Goal: Obtain resource: Download file/media

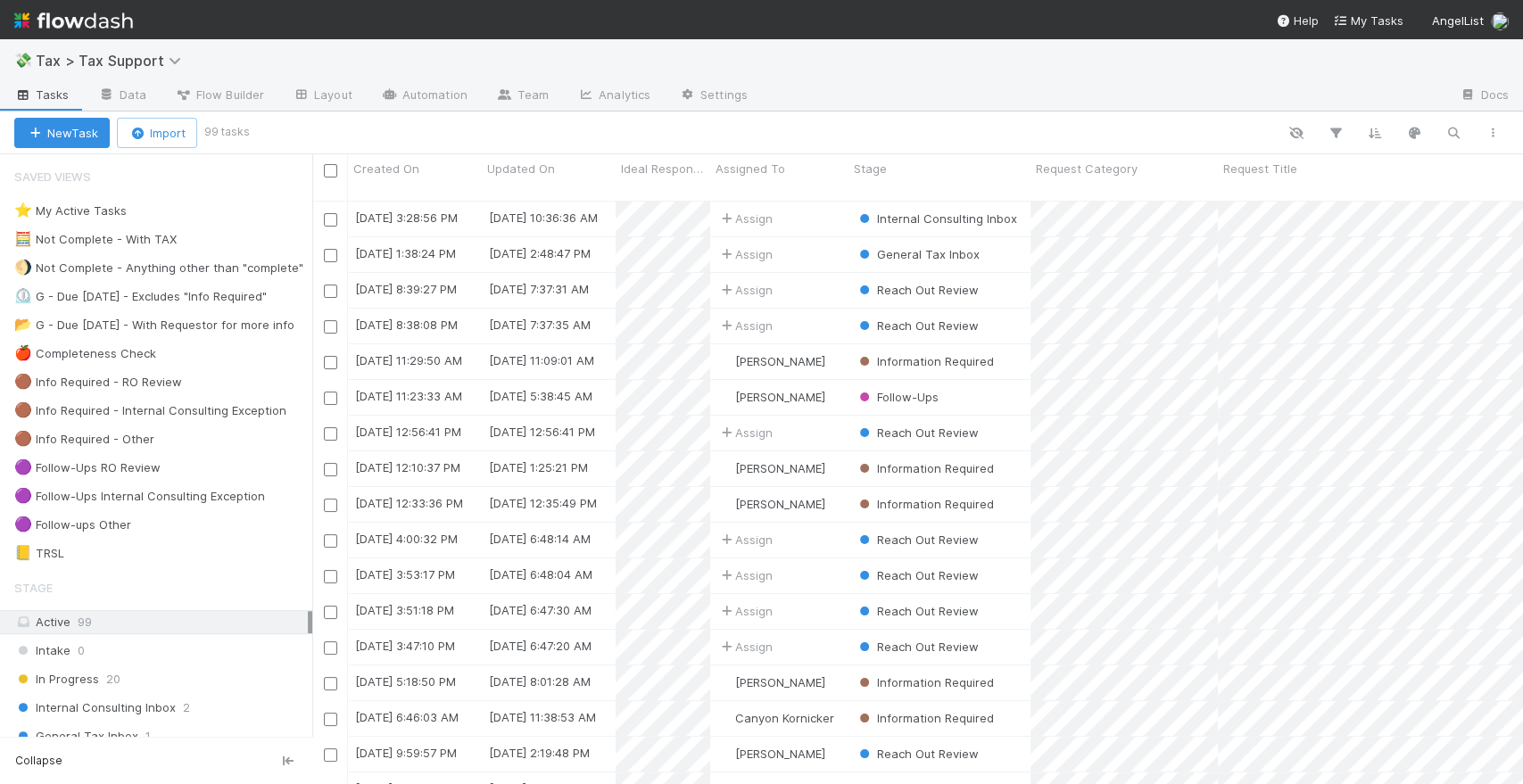
scroll to position [583, 1196]
click at [98, 20] on img at bounding box center [73, 20] width 119 height 31
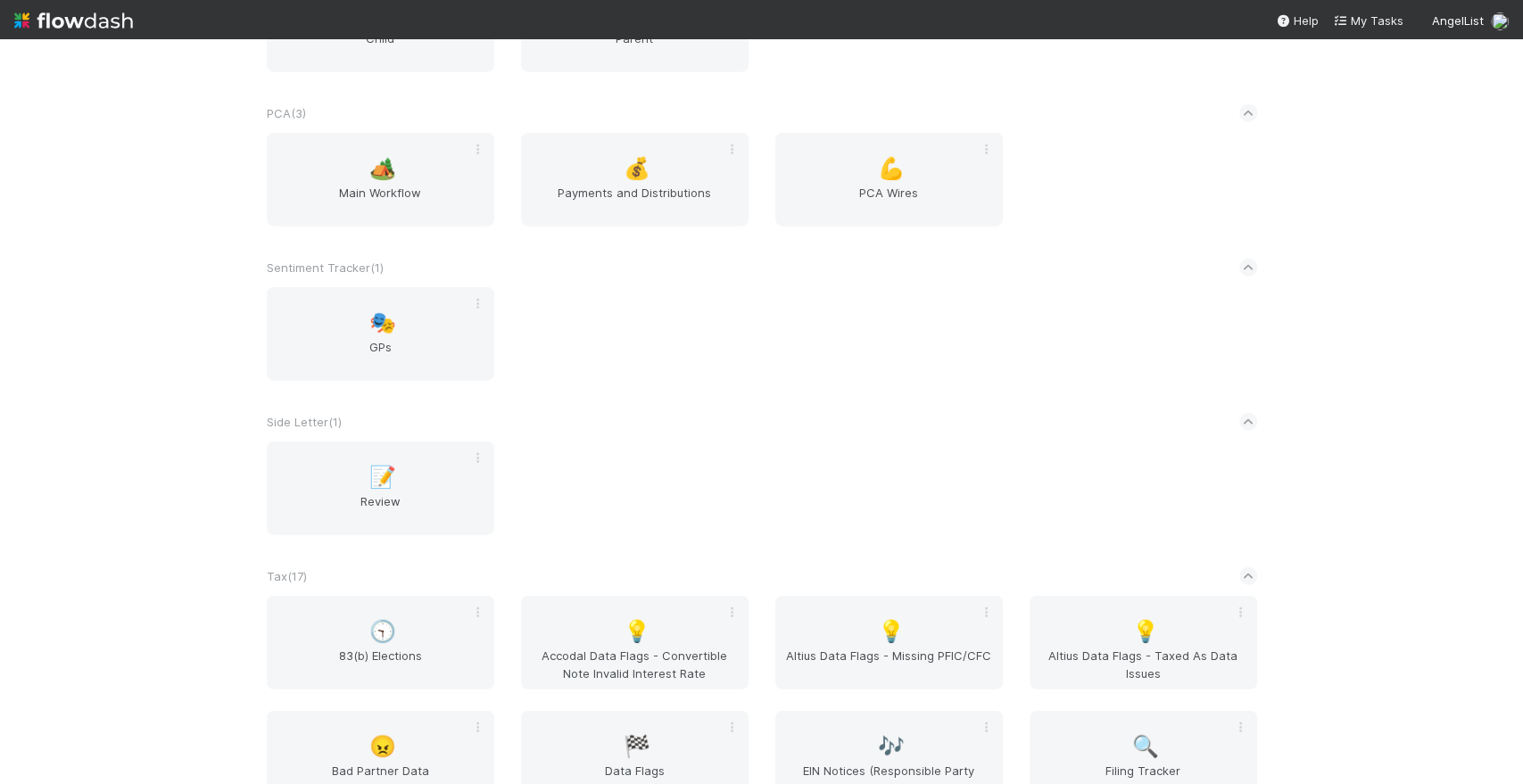
scroll to position [3271, 0]
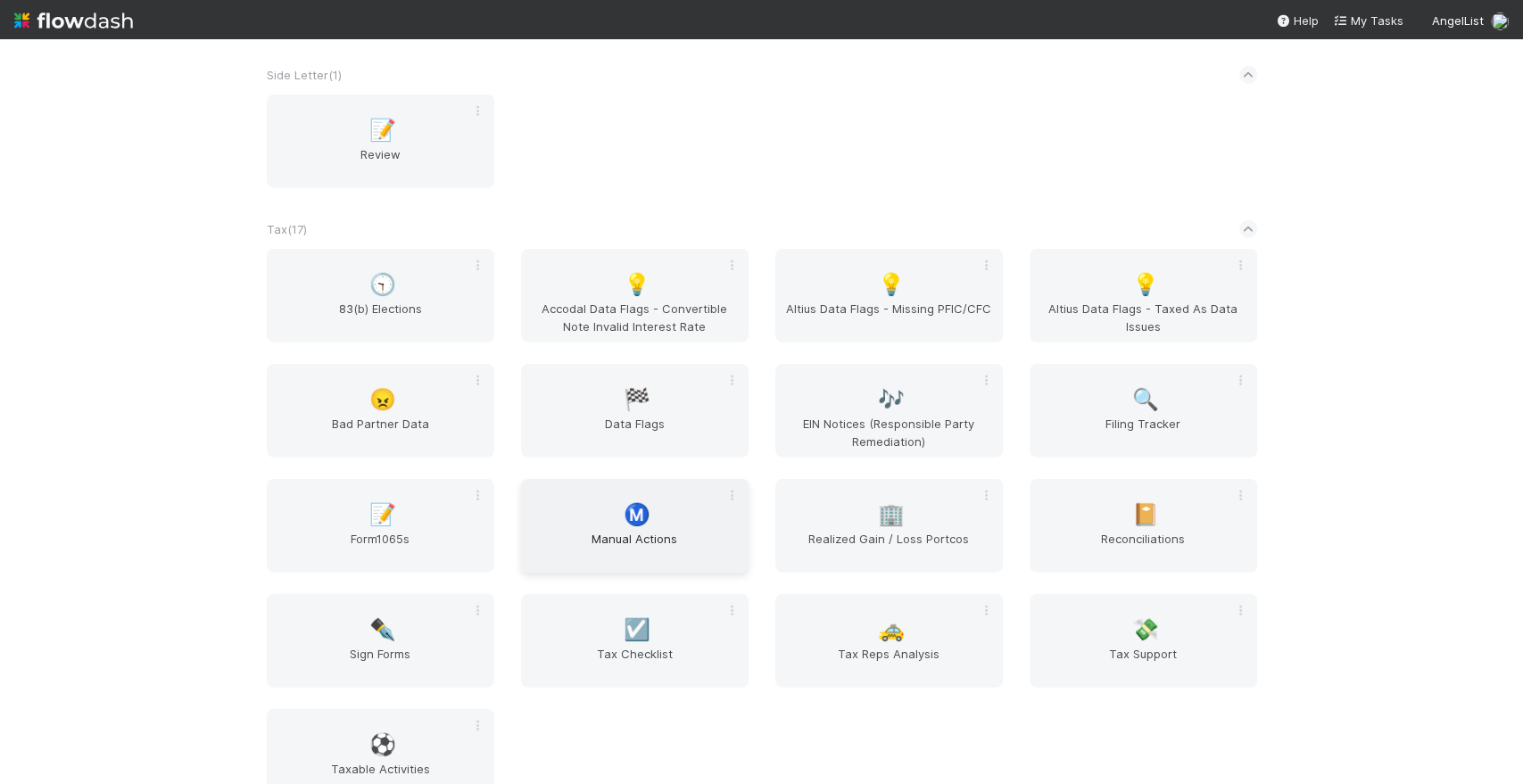
click at [667, 526] on div "Ⓜ️ Manual Actions" at bounding box center [635, 526] width 228 height 94
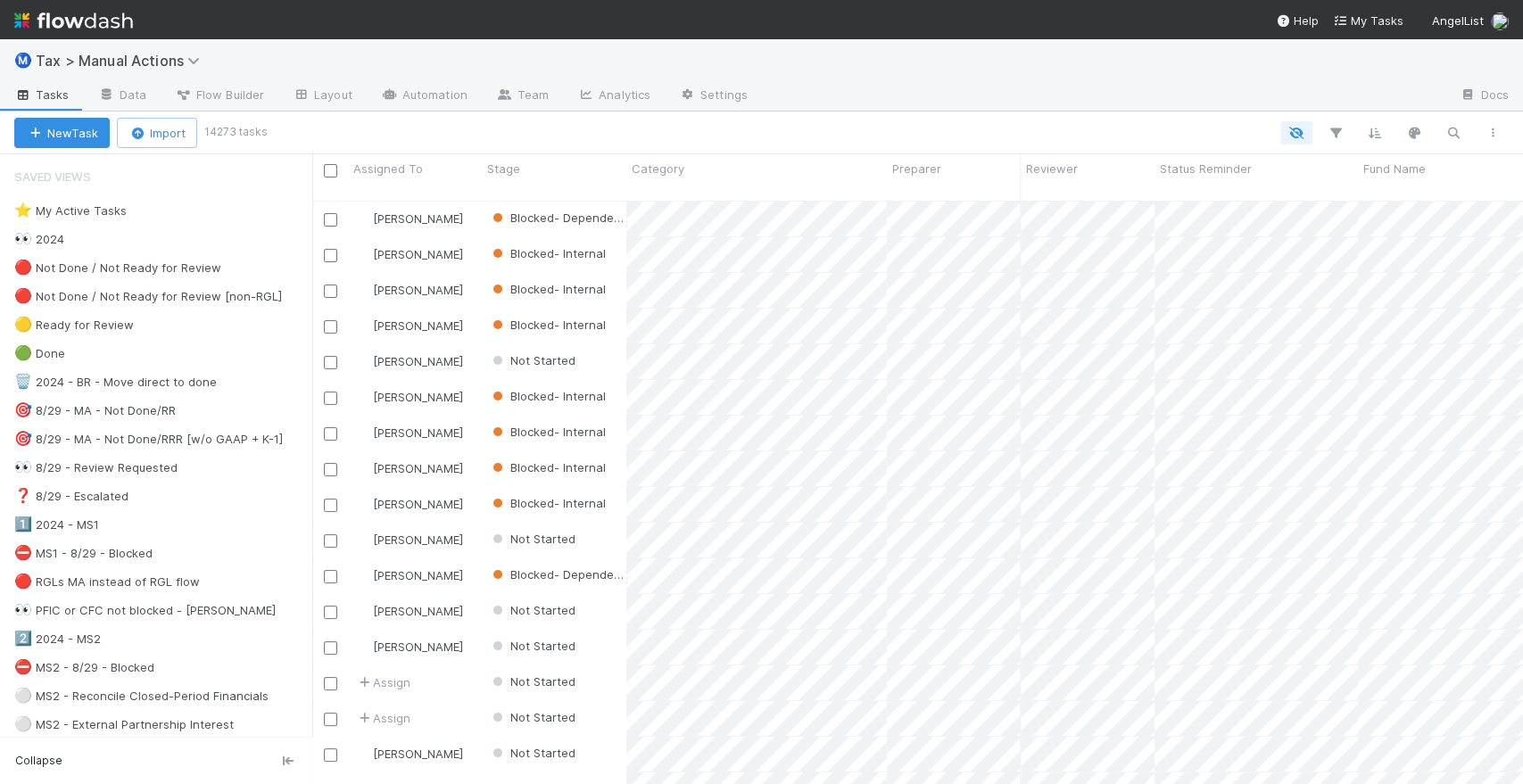
scroll to position [583, 1196]
click at [1335, 134] on icon "button" at bounding box center [1335, 132] width 18 height 16
click at [991, 183] on button "Add Filter" at bounding box center [1062, 186] width 535 height 26
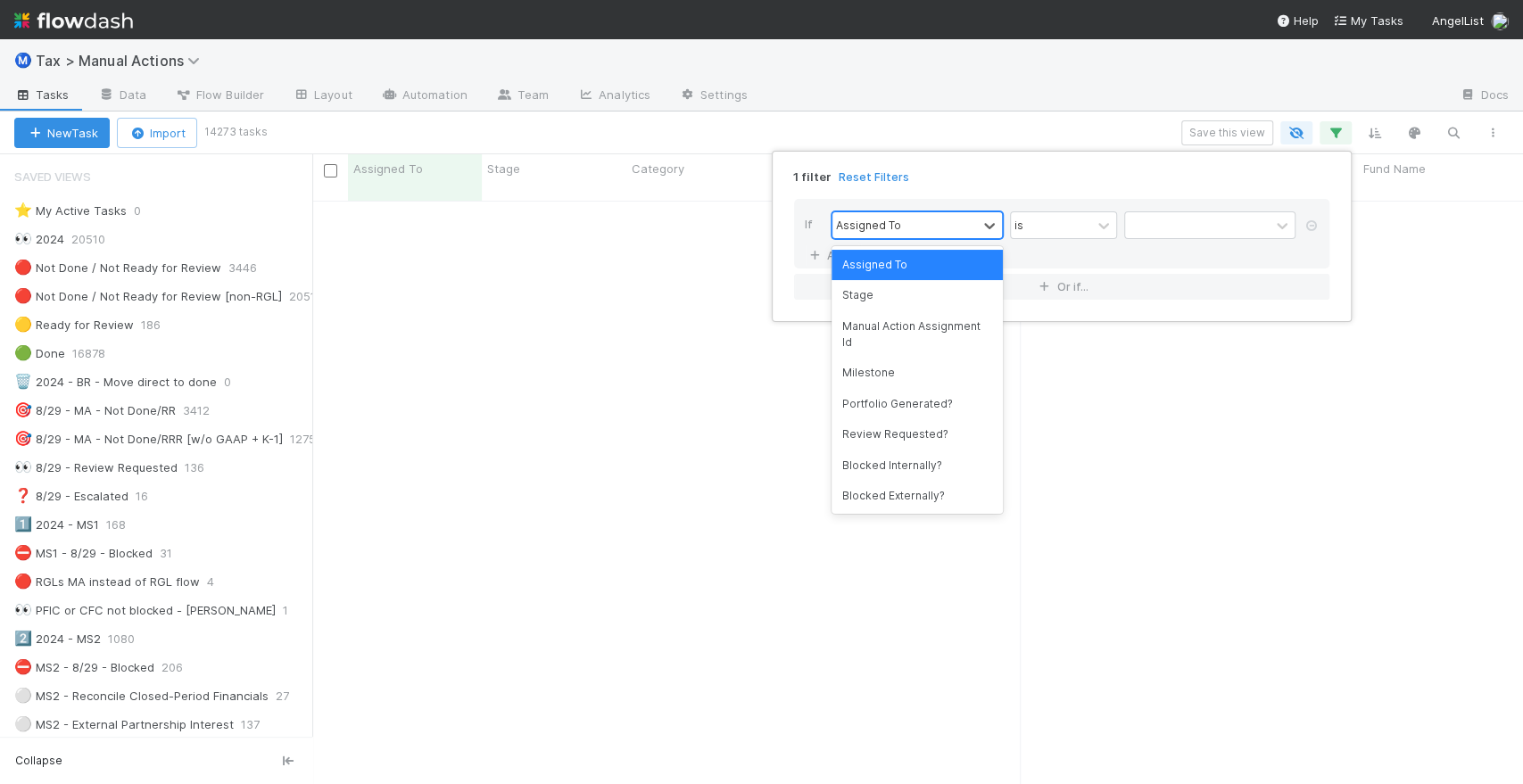
click at [888, 229] on div "Assigned To" at bounding box center [869, 224] width 65 height 16
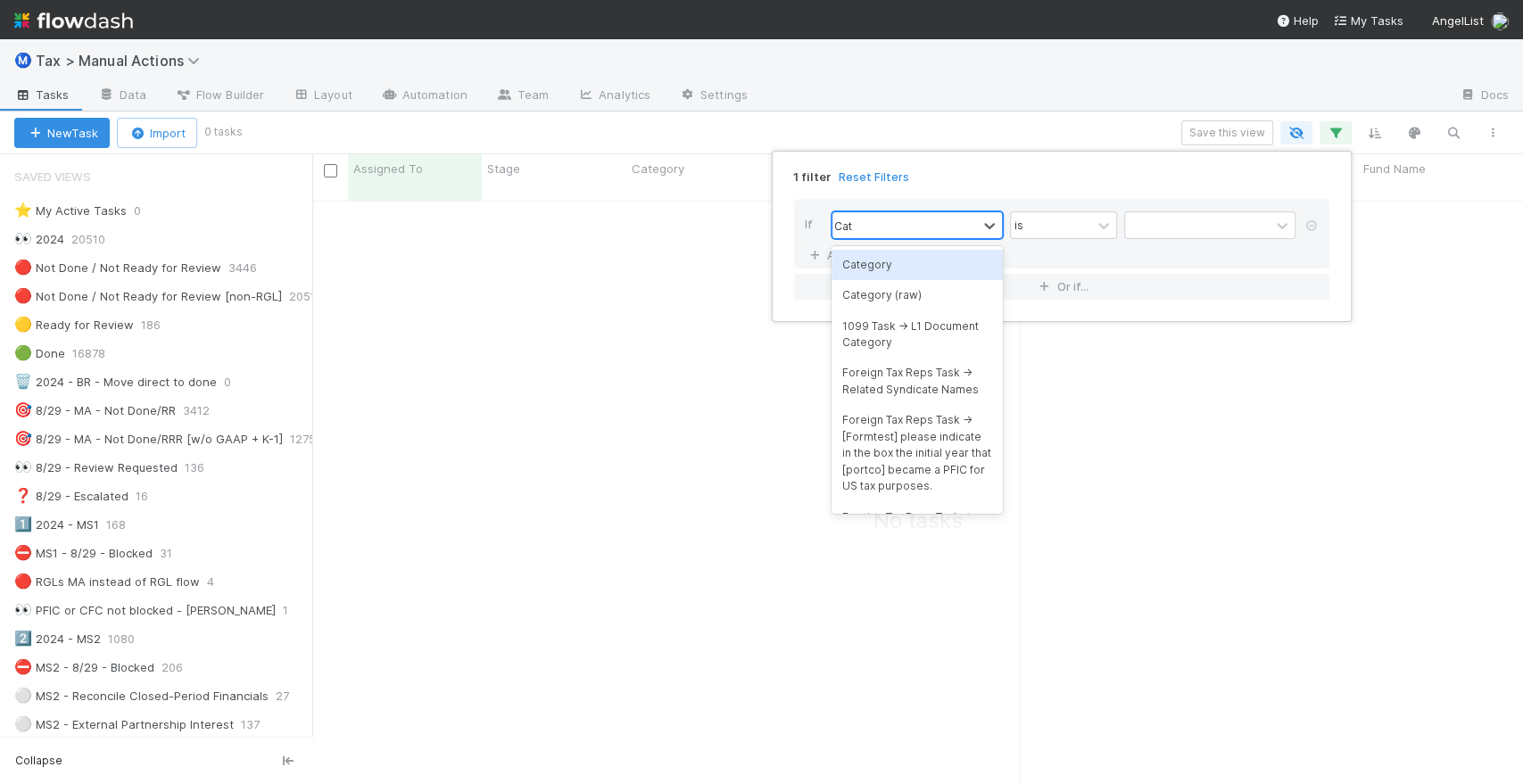
type input "Cate"
click at [890, 265] on div "Category" at bounding box center [917, 265] width 171 height 31
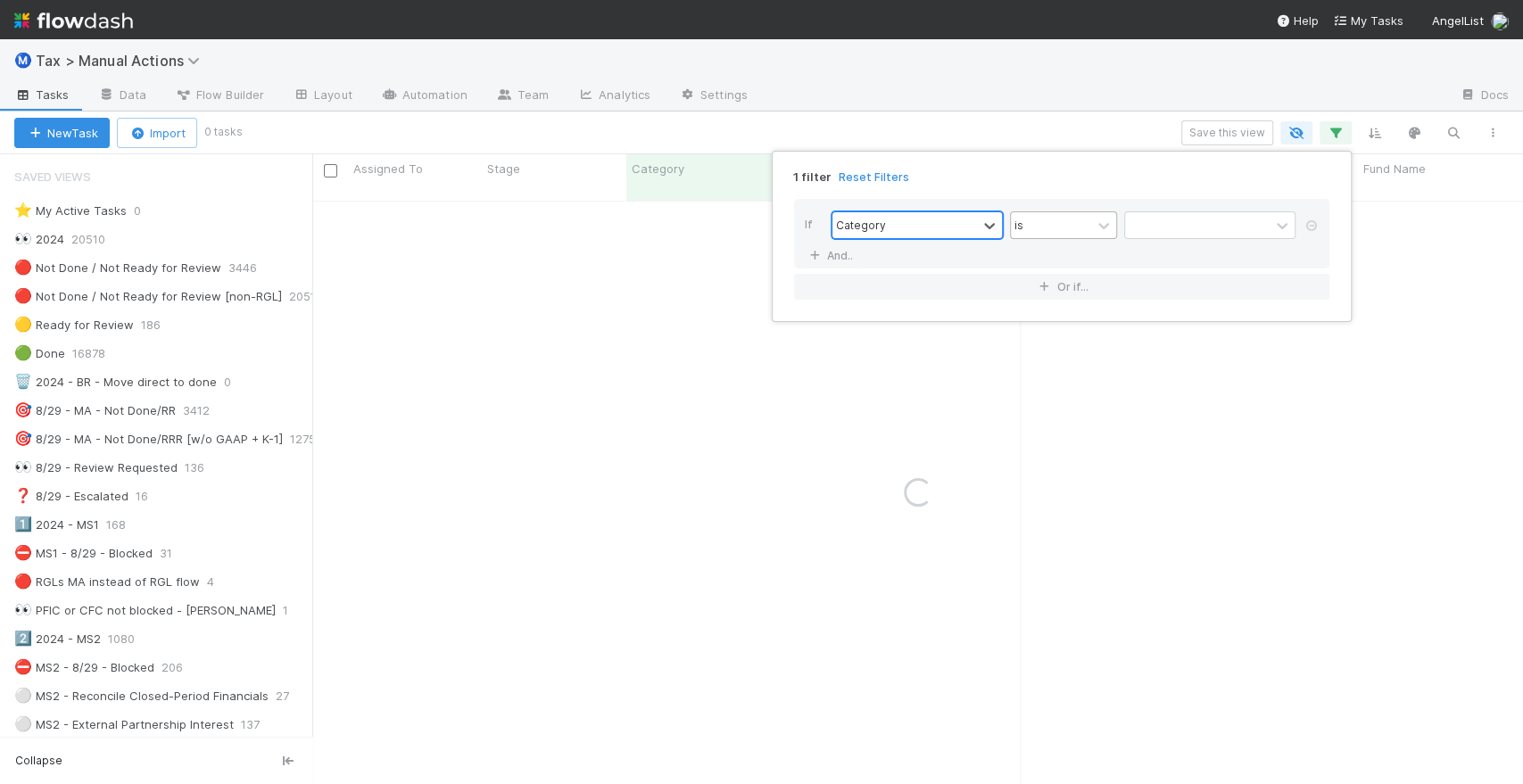
click at [1052, 229] on div "is" at bounding box center [1051, 226] width 80 height 26
click at [1162, 223] on div at bounding box center [1198, 226] width 145 height 26
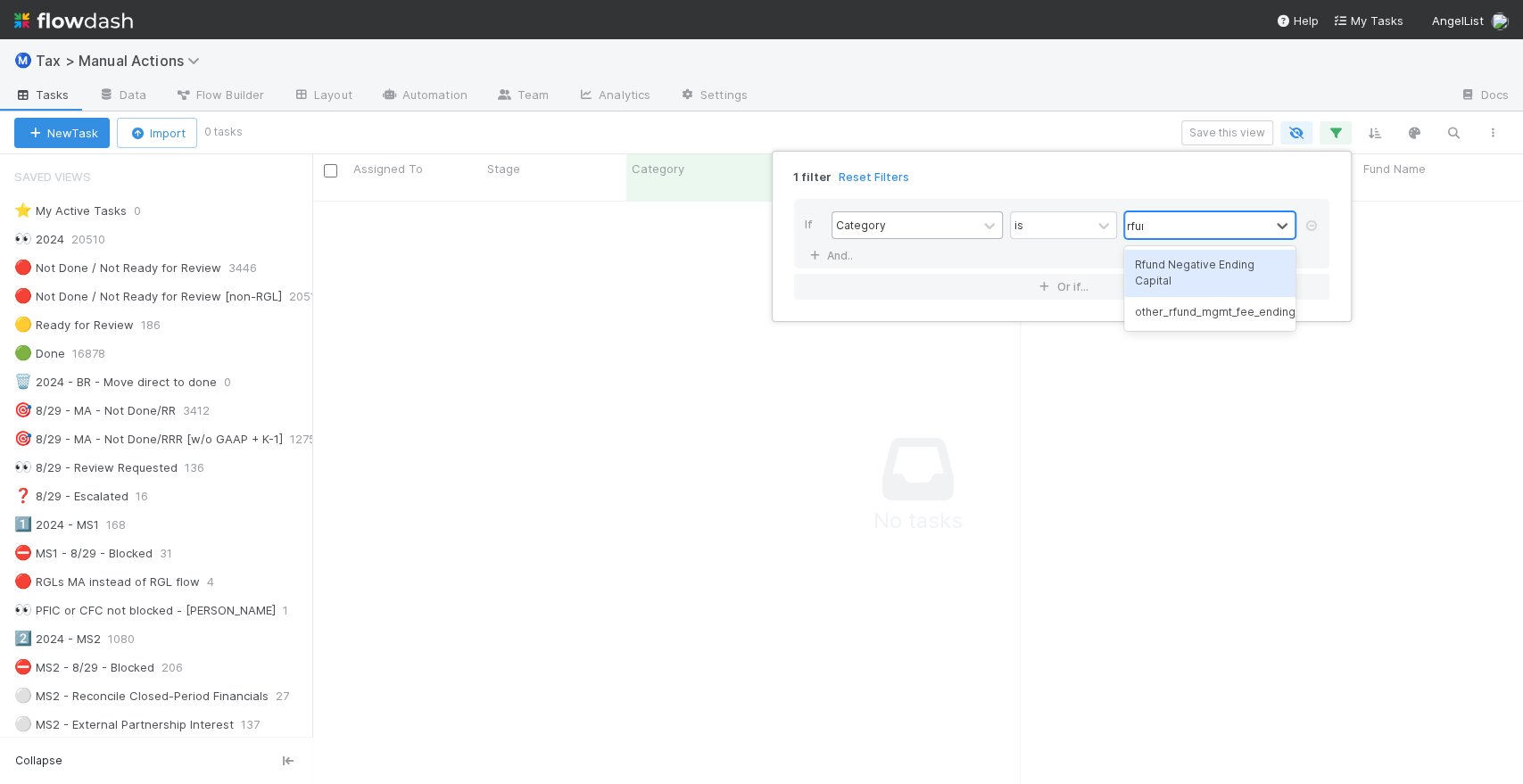
type input "rfund"
click at [1171, 263] on div "Rfund Negative Ending Capital" at bounding box center [1210, 273] width 171 height 47
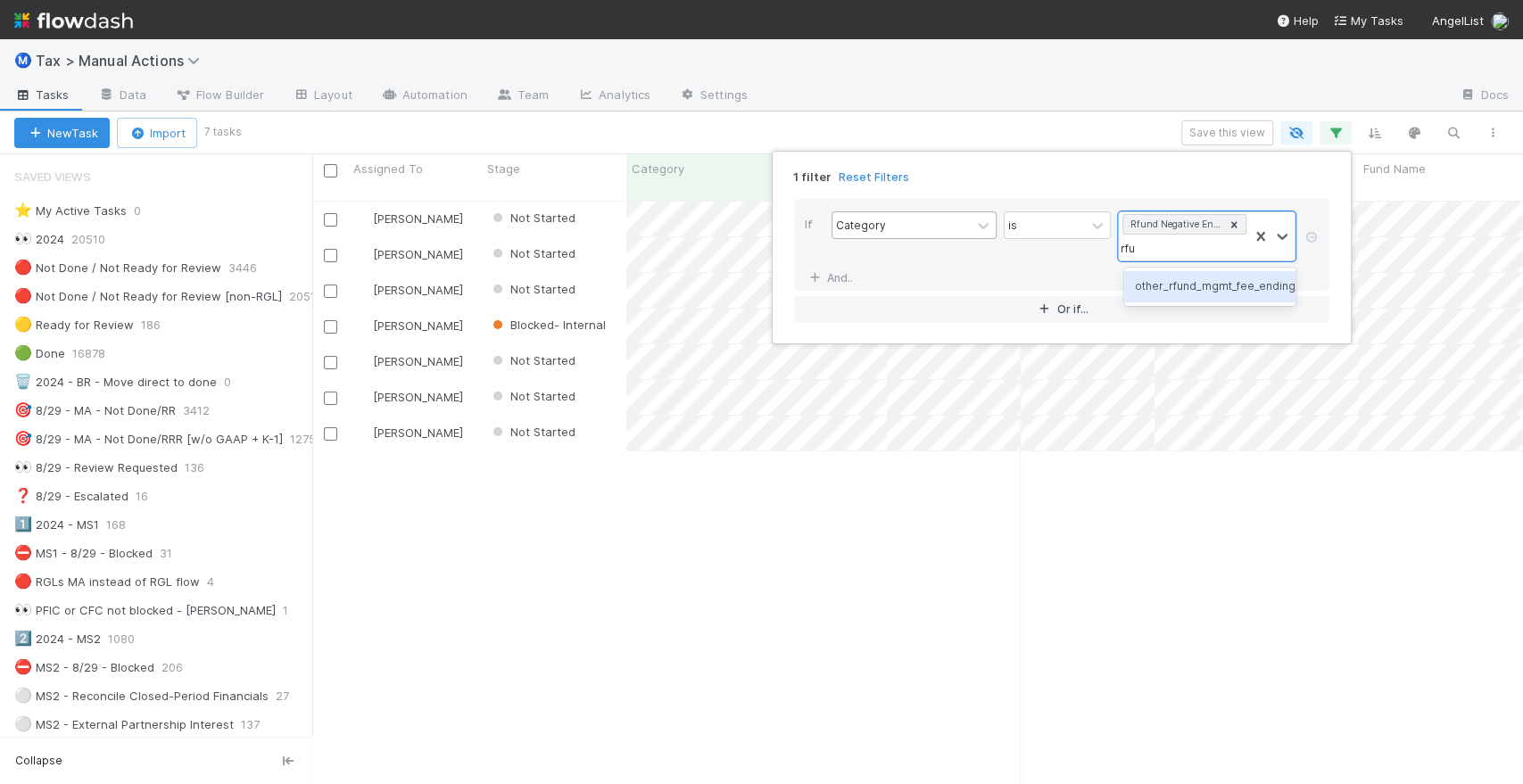
scroll to position [583, 1196]
type input "rfund"
click at [1168, 285] on div "other_rfund_mgmt_fee_ending_cap" at bounding box center [1210, 286] width 171 height 31
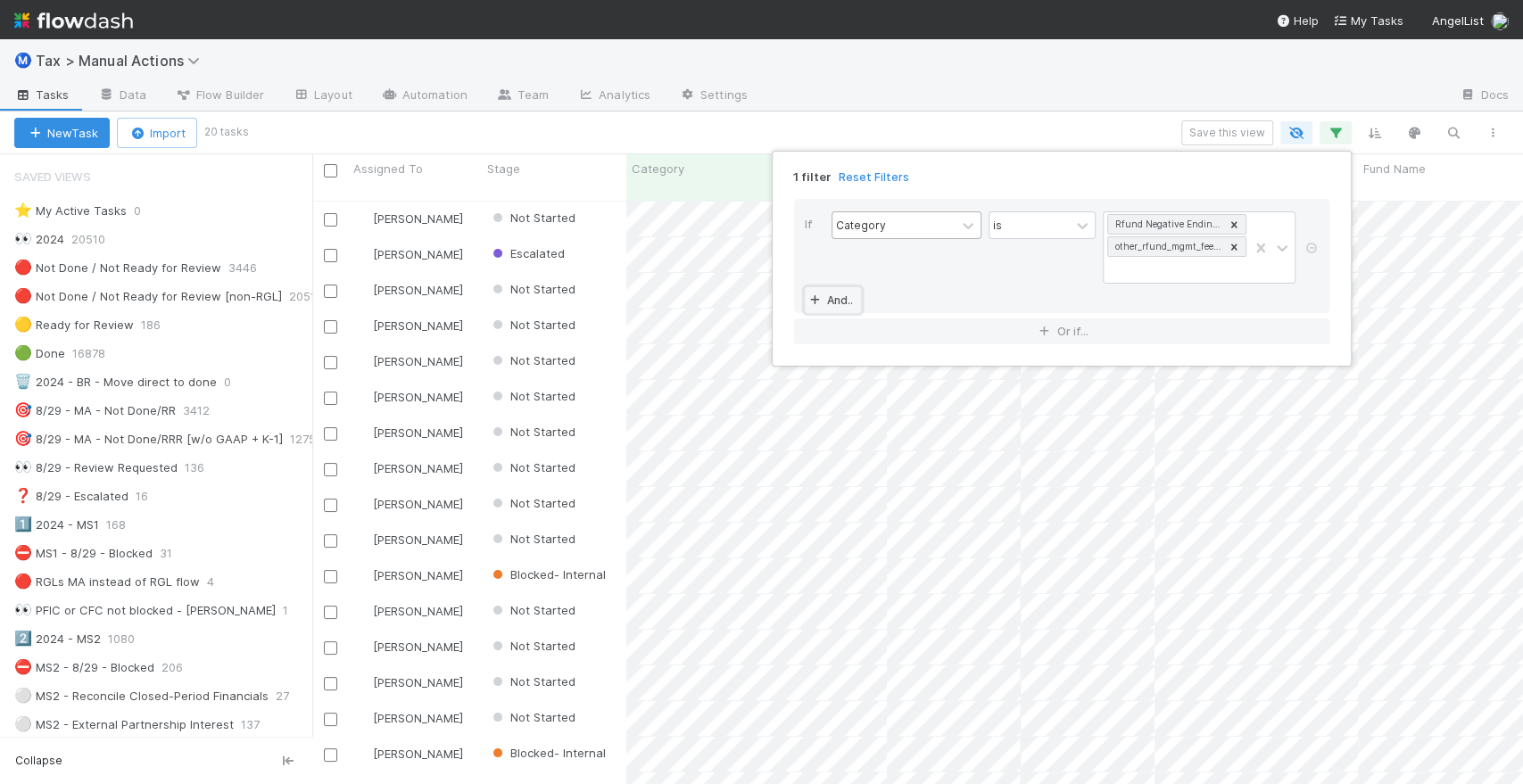
click at [841, 296] on link "And.." at bounding box center [833, 300] width 57 height 26
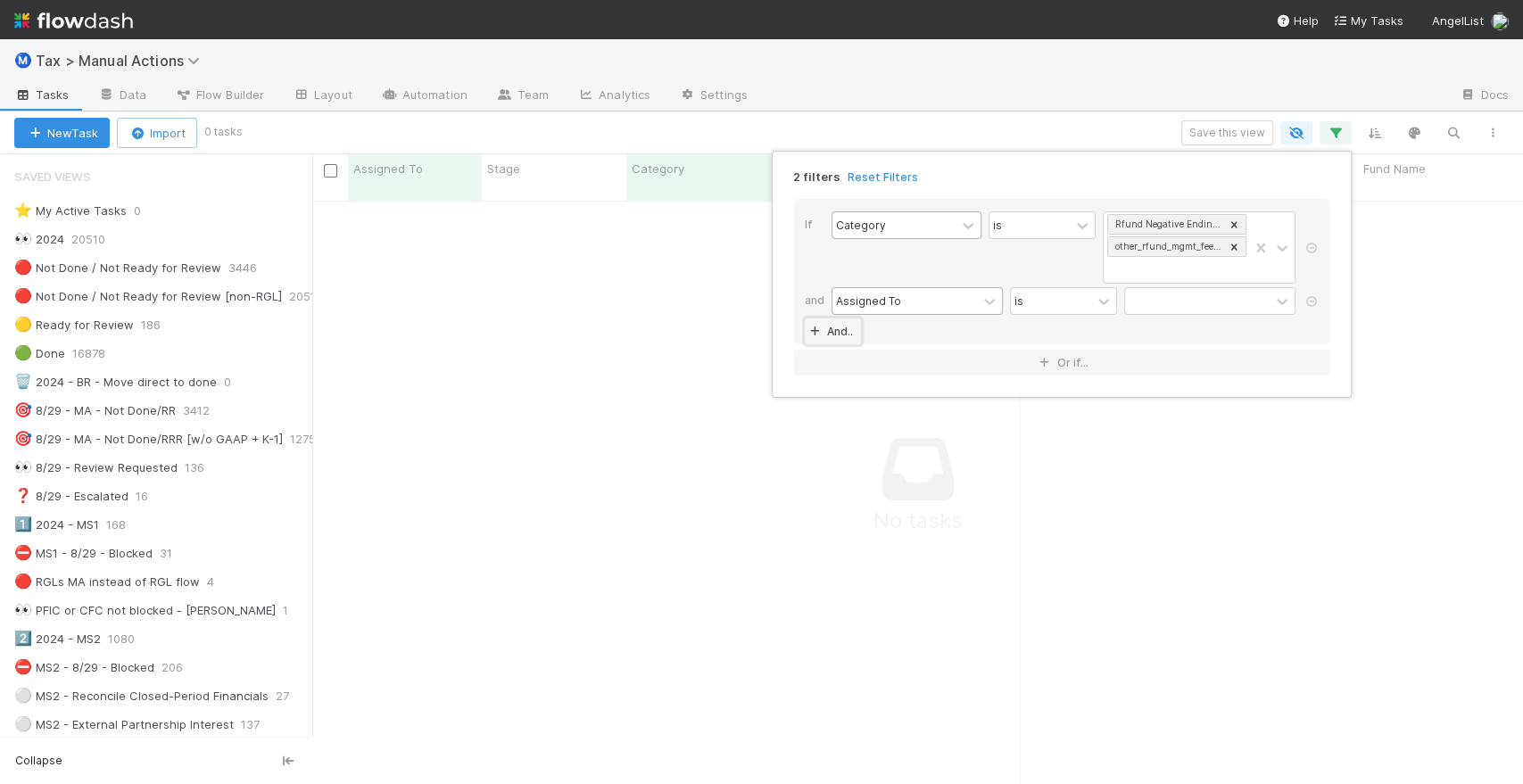
scroll to position [568, 1181]
click at [904, 300] on div "Assigned To" at bounding box center [905, 301] width 145 height 26
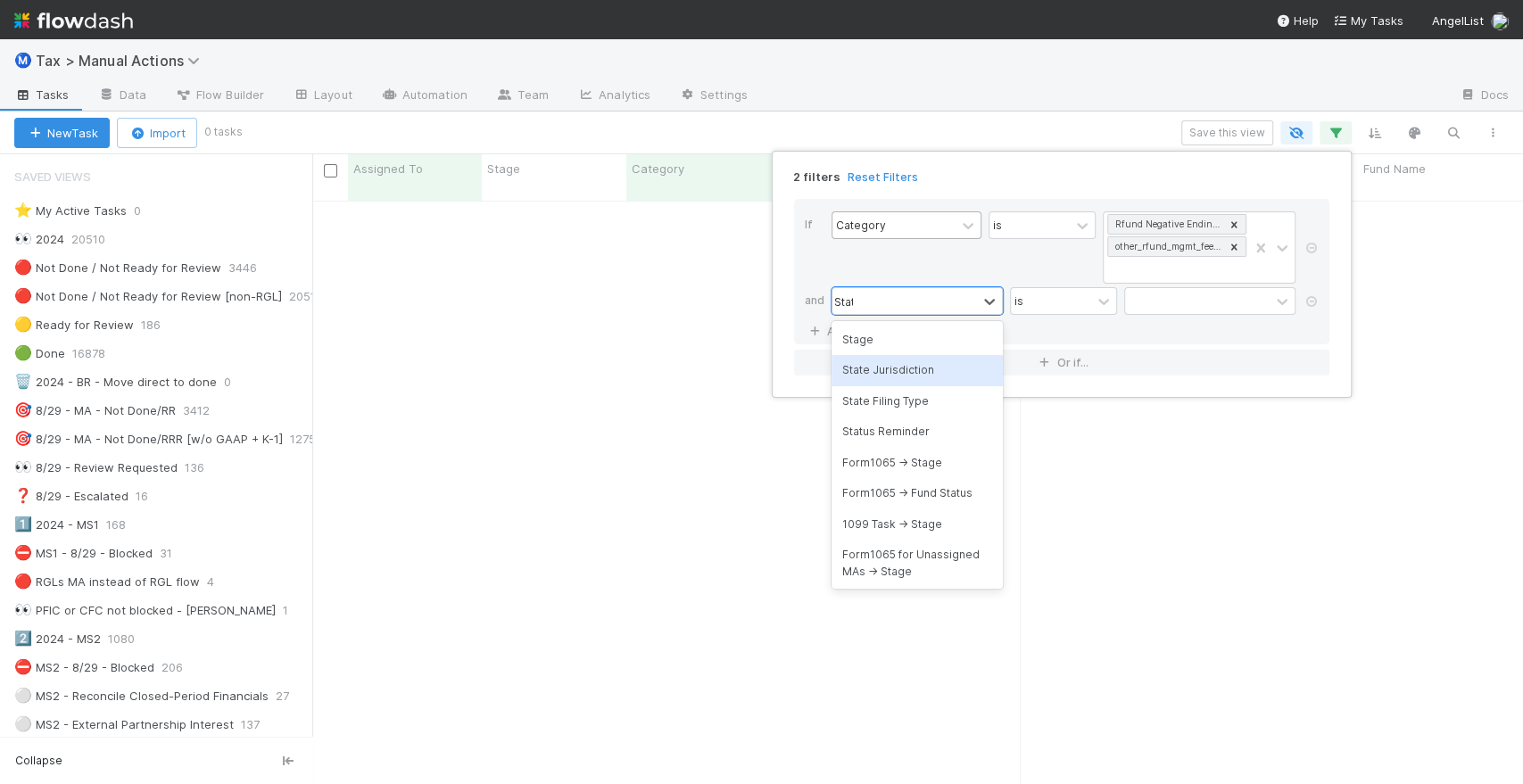
type input "Sta"
click at [916, 345] on div "Stage" at bounding box center [917, 340] width 171 height 31
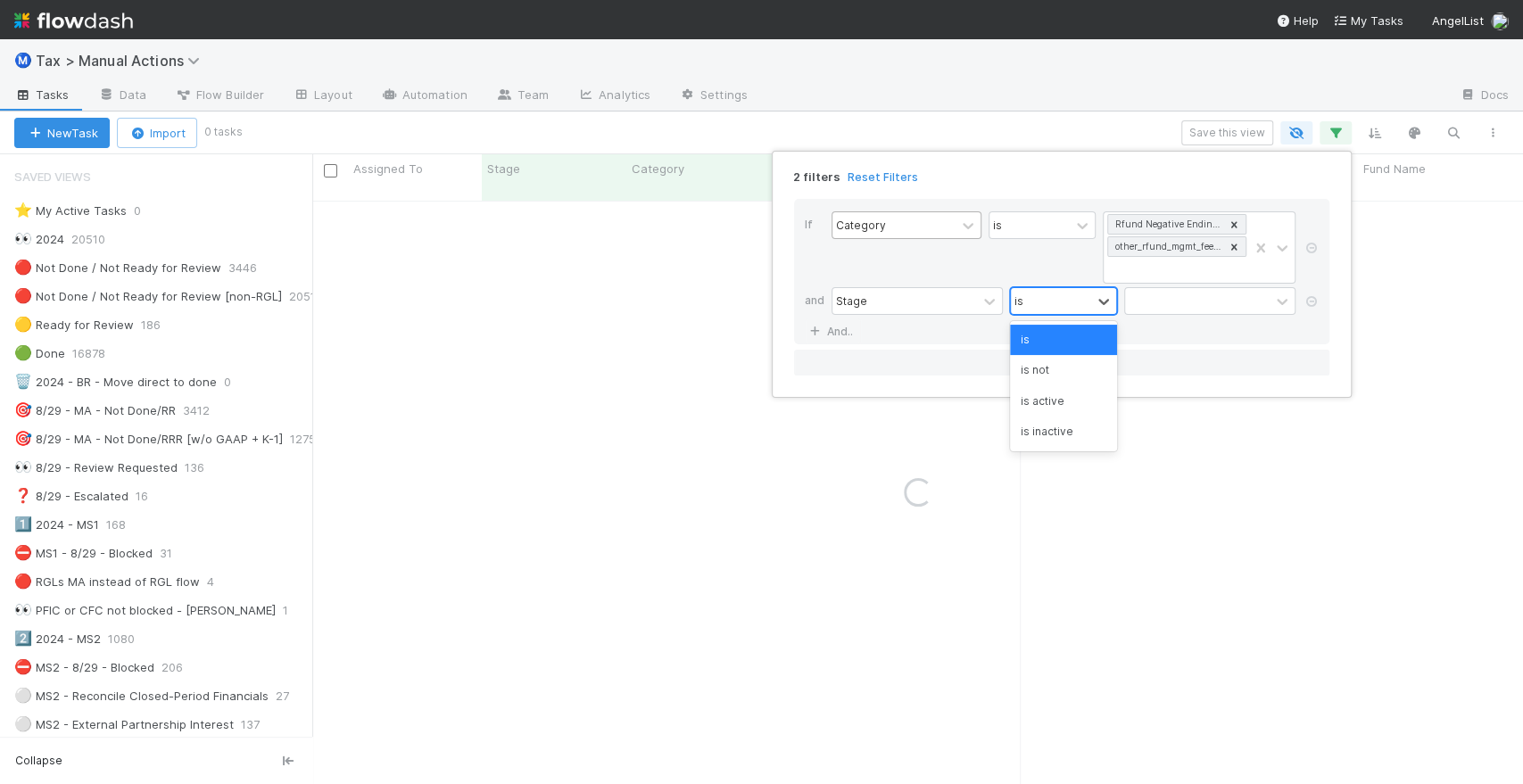
click at [1059, 298] on div "is" at bounding box center [1051, 301] width 80 height 26
click at [1057, 371] on div "is not" at bounding box center [1063, 370] width 107 height 31
click at [1183, 296] on div at bounding box center [1198, 301] width 145 height 26
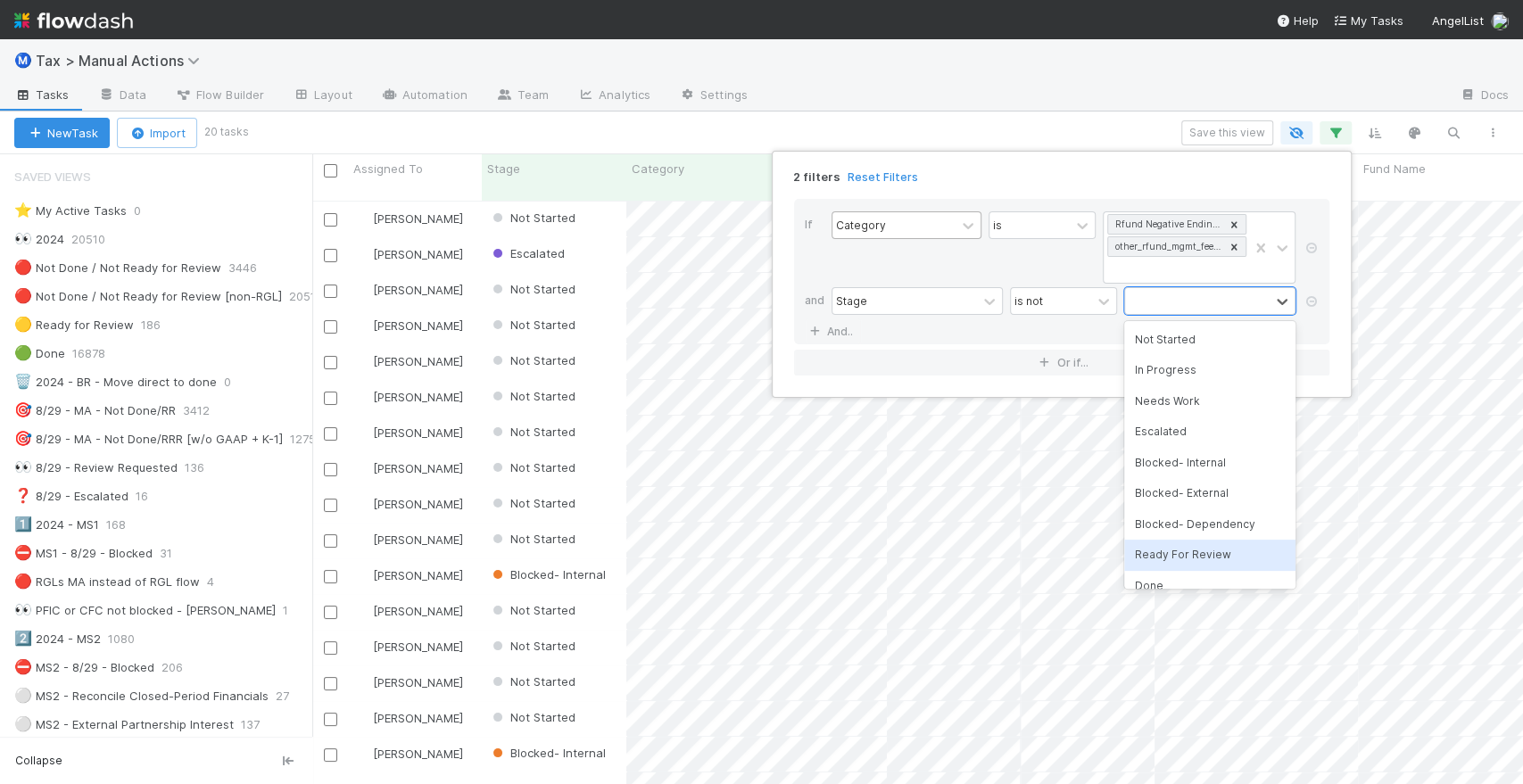
scroll to position [46, 0]
click at [1178, 539] on div "Done" at bounding box center [1210, 540] width 171 height 31
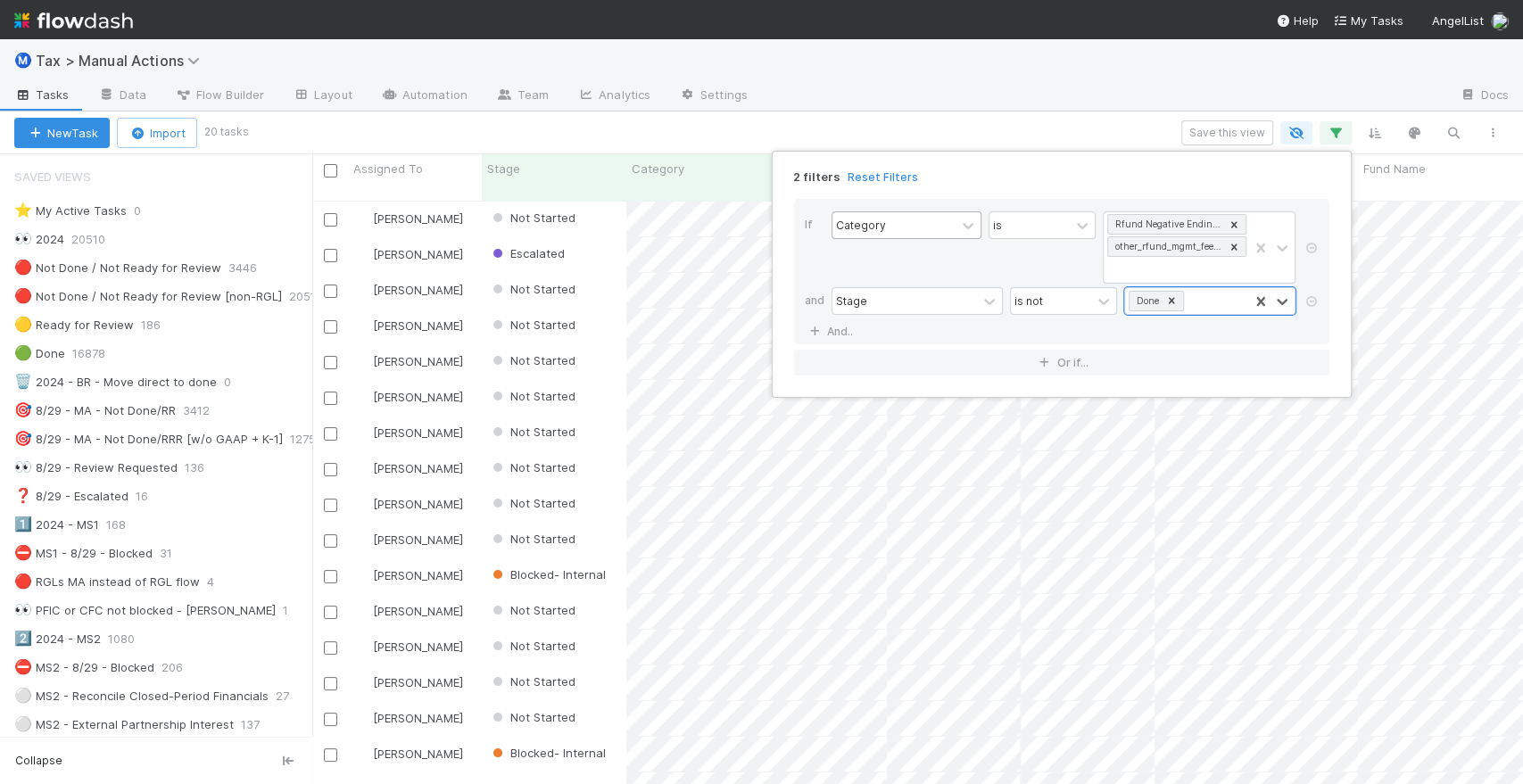
scroll to position [583, 1196]
click at [879, 127] on div "2 filters Reset Filters If Category is Rfund Negative Ending Capital other_rfun…" at bounding box center [761, 392] width 1523 height 784
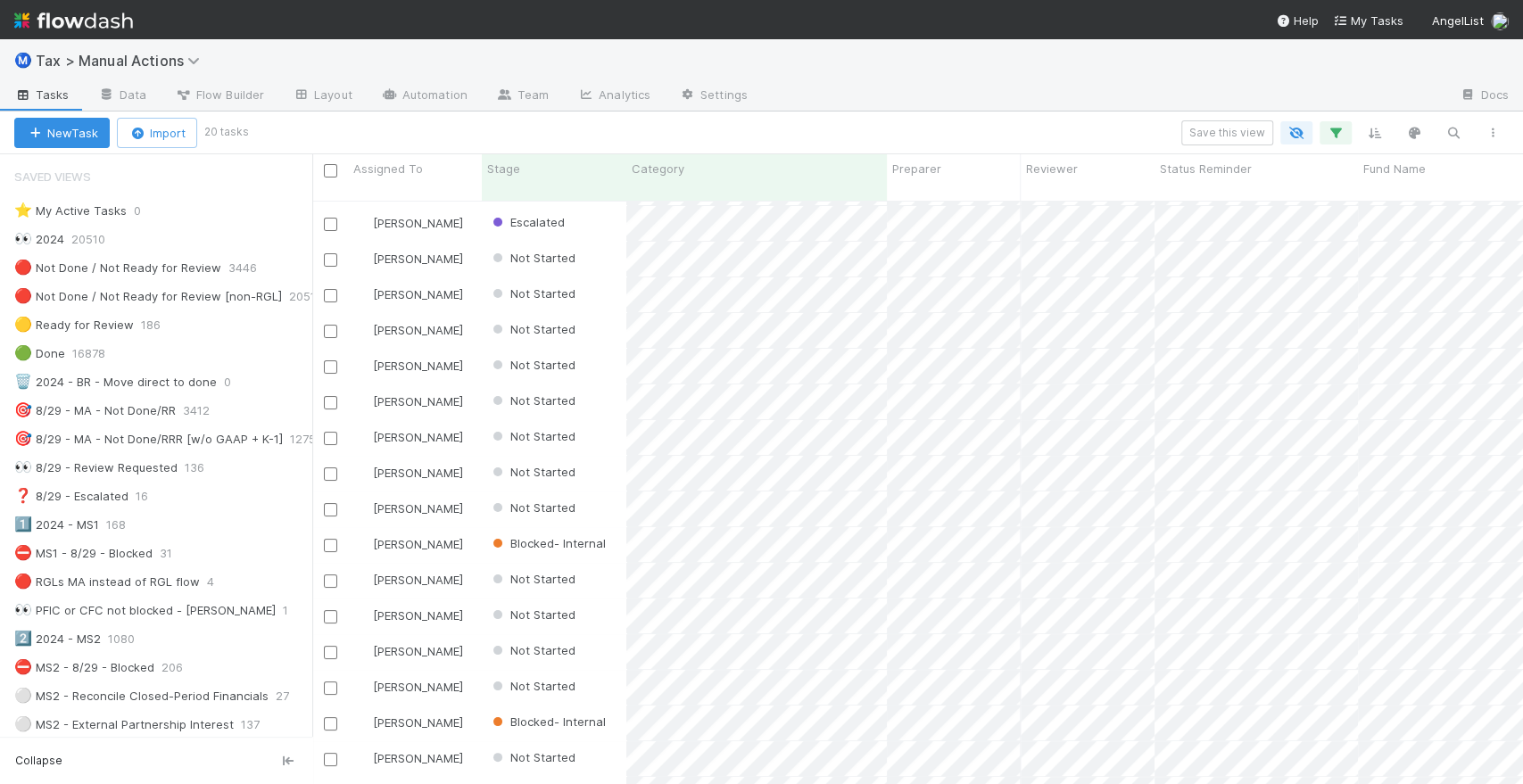
scroll to position [0, 0]
click at [1494, 127] on icon "button" at bounding box center [1492, 133] width 18 height 11
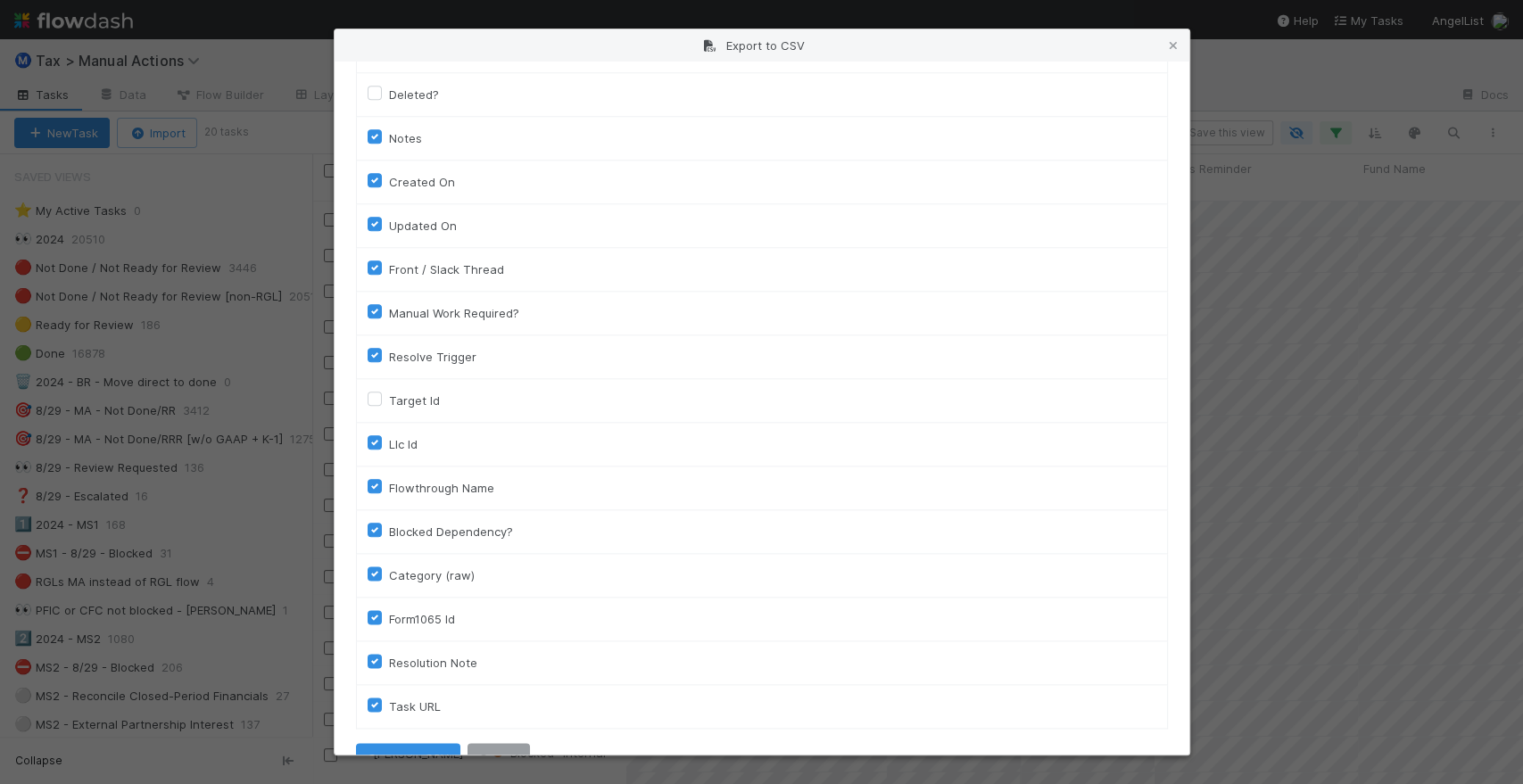
scroll to position [1255, 0]
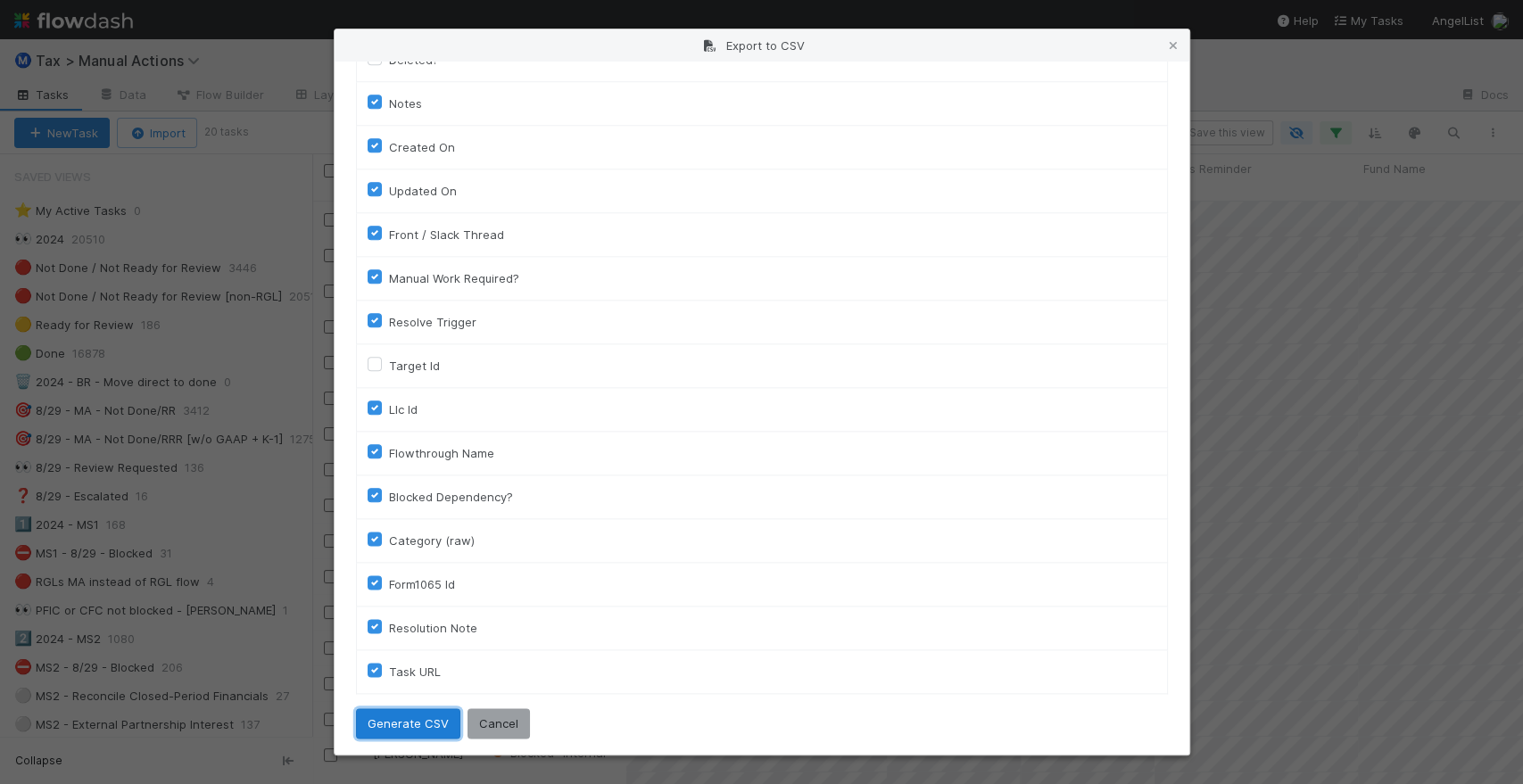
click at [409, 717] on button "Generate CSV" at bounding box center [408, 724] width 104 height 31
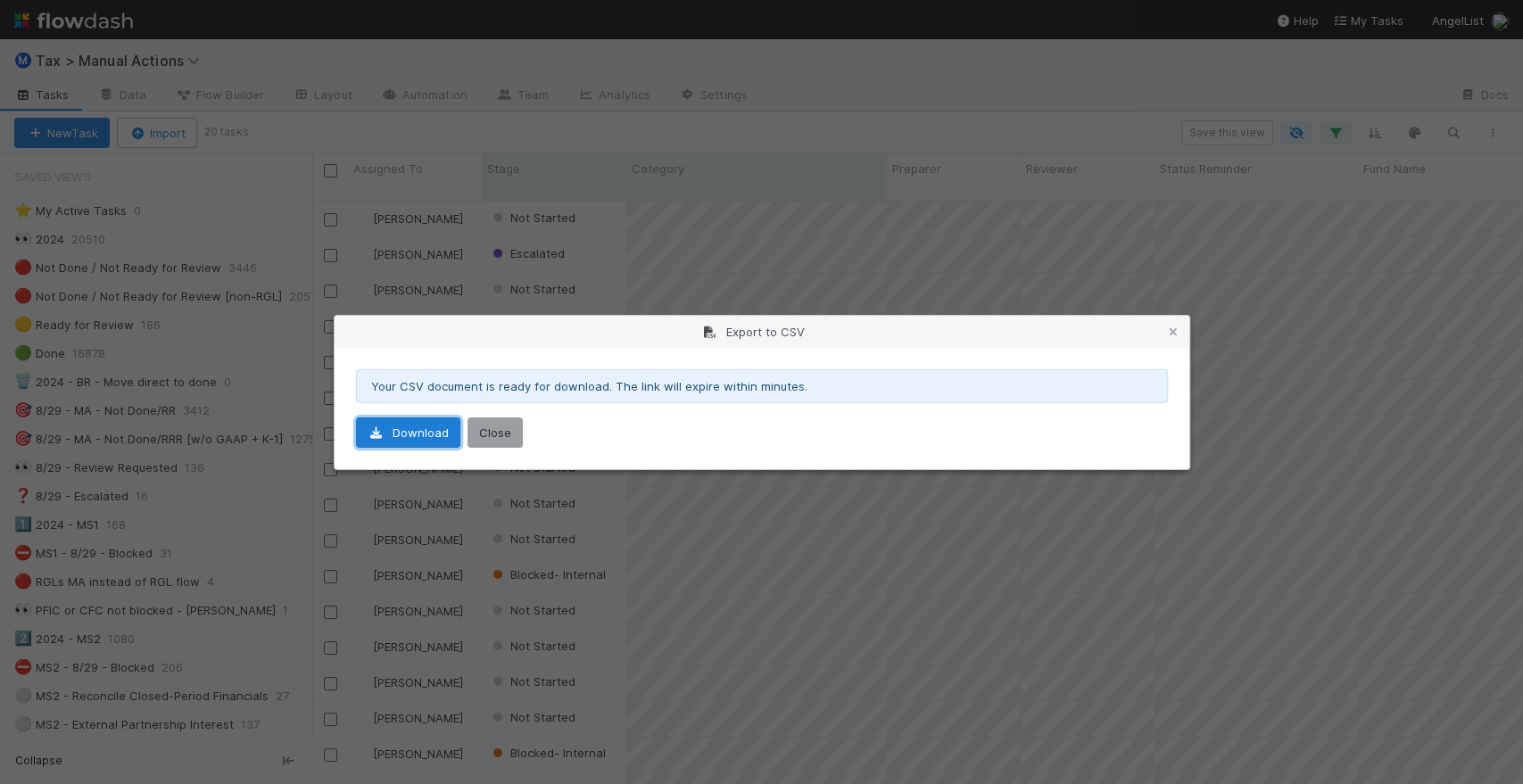
click at [422, 438] on link "Download" at bounding box center [408, 432] width 104 height 31
